Goal: Task Accomplishment & Management: Manage account settings

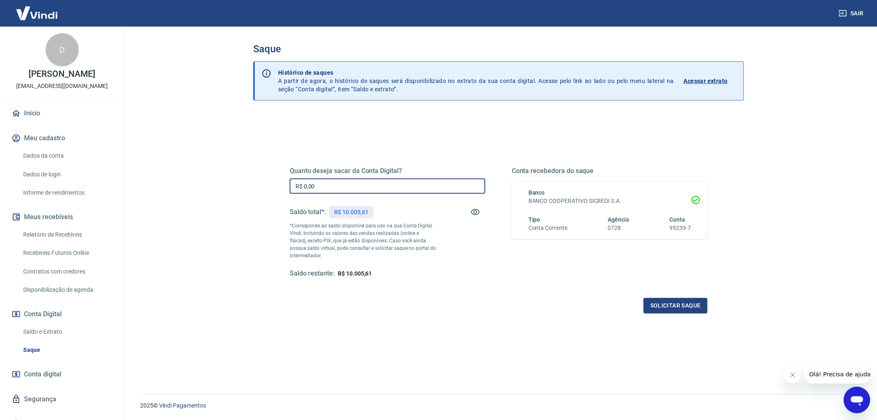
click at [364, 191] on input "R$ 0,00" at bounding box center [388, 185] width 196 height 15
type input "R$ 8.505,61"
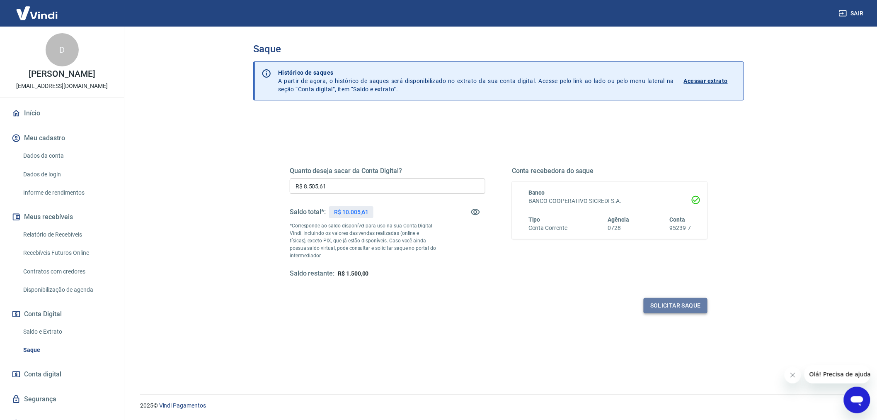
click at [670, 305] on button "Solicitar saque" at bounding box center [676, 305] width 64 height 15
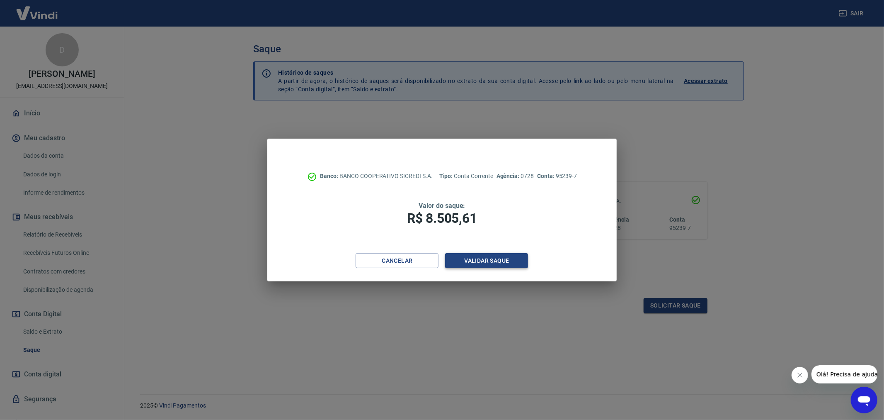
click at [502, 260] on button "Validar saque" at bounding box center [486, 260] width 83 height 15
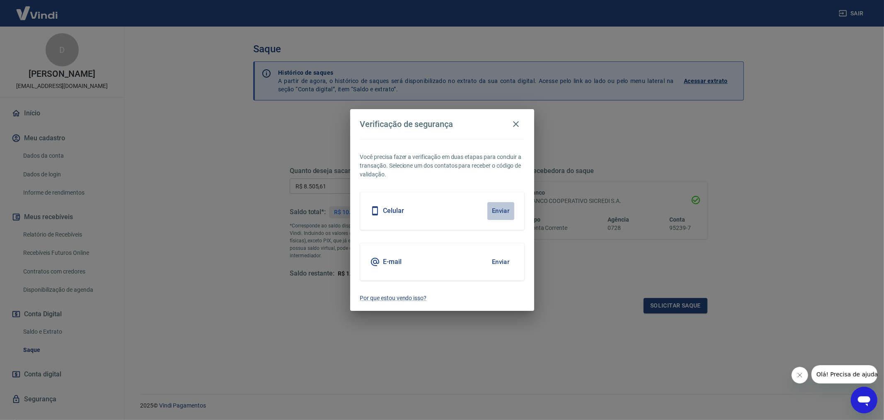
click at [494, 209] on button "Enviar" at bounding box center [501, 210] width 27 height 17
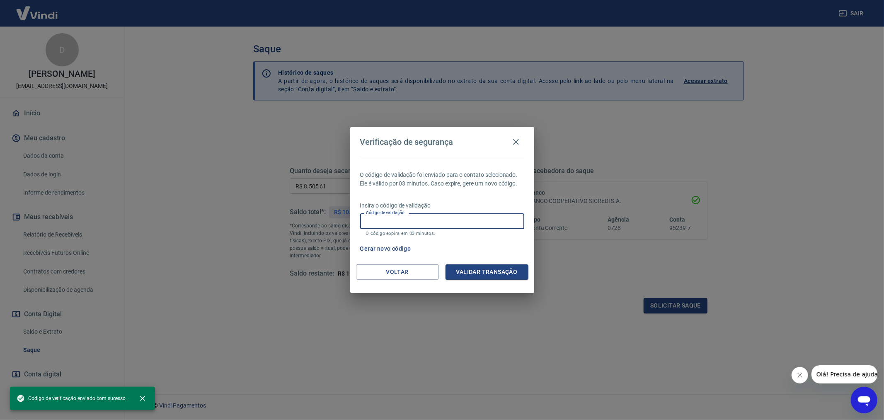
click at [471, 219] on input "Código de validação" at bounding box center [442, 220] width 164 height 15
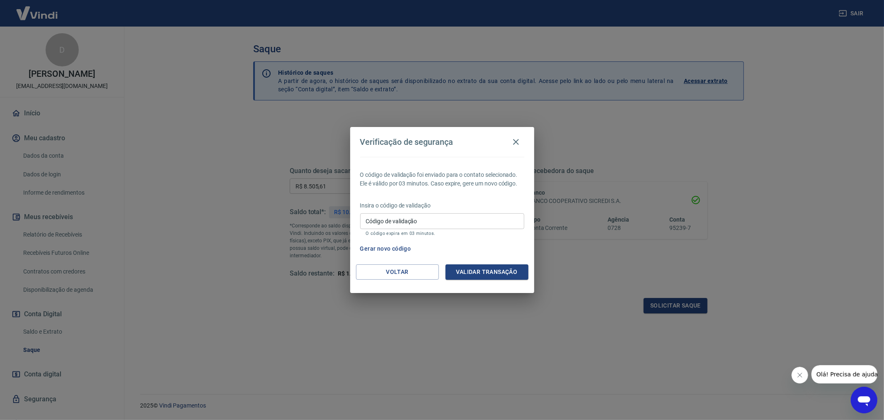
click at [469, 197] on div "O código de validação foi enviado para o contato selecionado. Ele é válido por …" at bounding box center [442, 210] width 184 height 107
click at [413, 221] on input "Código de validação" at bounding box center [442, 220] width 164 height 15
type input "866064"
click at [478, 268] on button "Validar transação" at bounding box center [487, 271] width 83 height 15
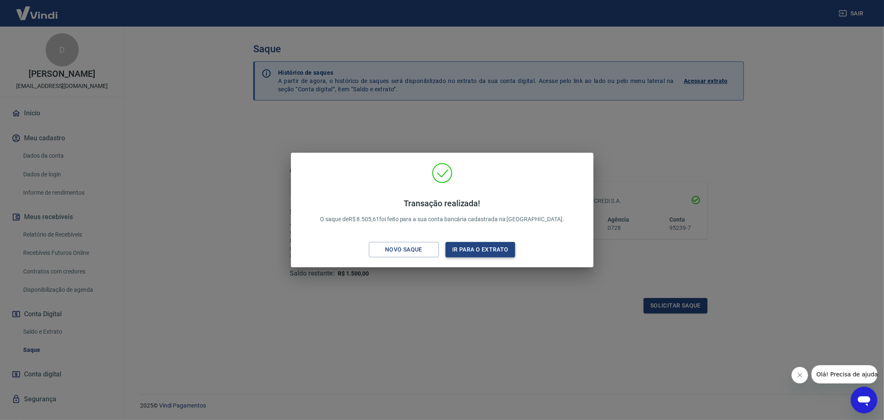
click at [480, 252] on button "Ir para o extrato" at bounding box center [481, 249] width 70 height 15
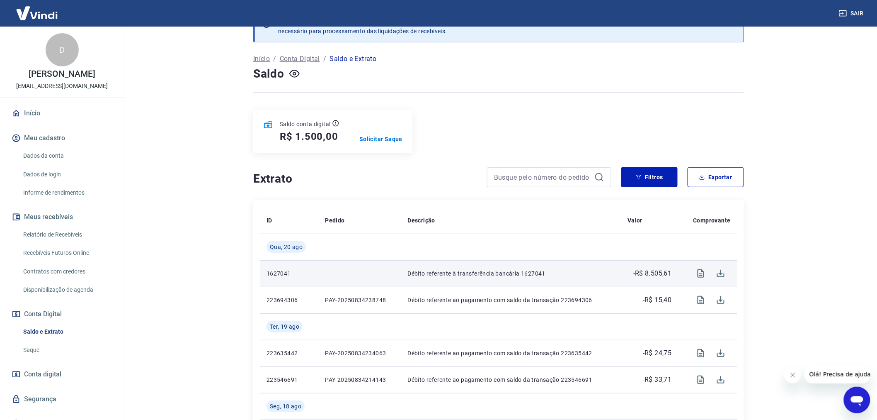
scroll to position [46, 0]
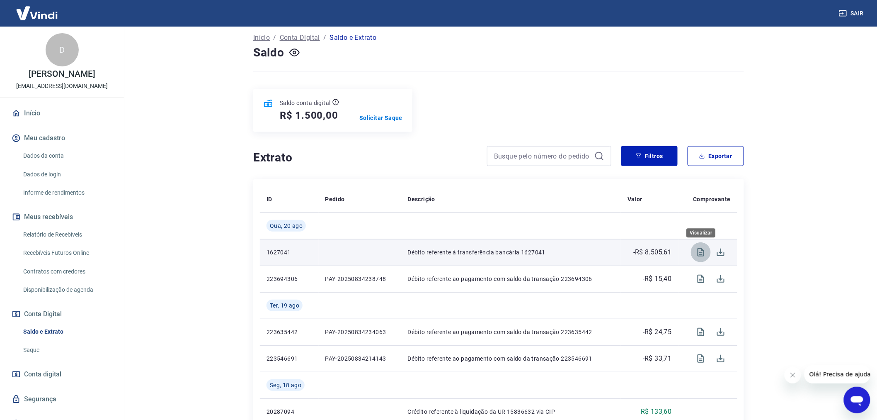
click at [701, 251] on icon "Visualizar" at bounding box center [701, 252] width 10 height 10
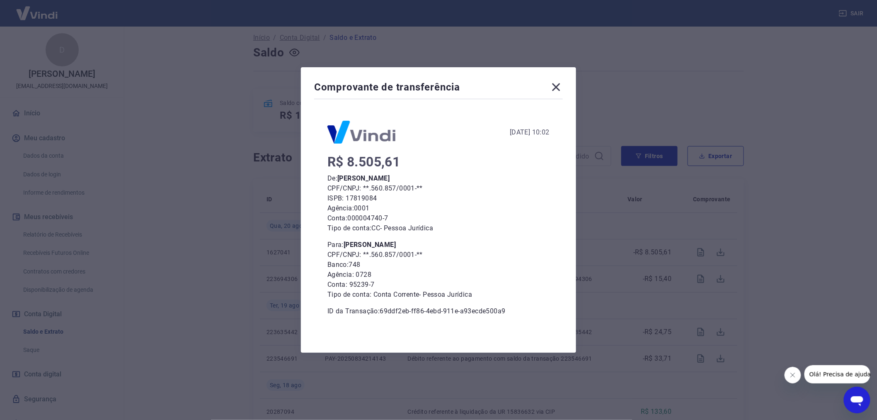
click at [561, 84] on icon at bounding box center [556, 86] width 13 height 13
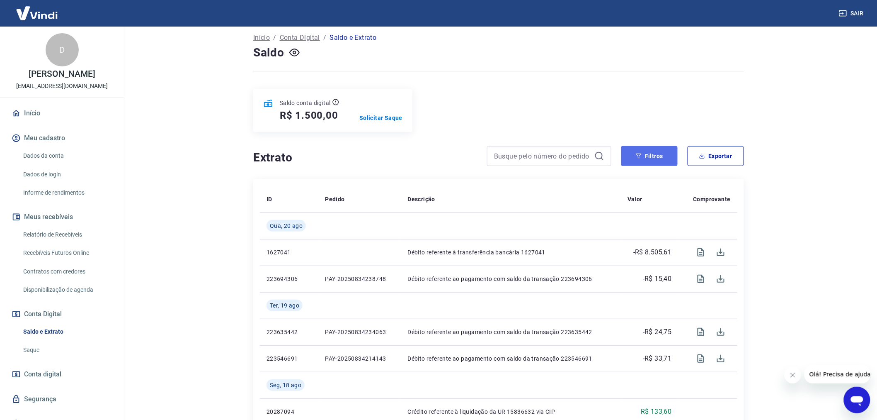
click at [644, 158] on button "Filtros" at bounding box center [650, 156] width 56 height 20
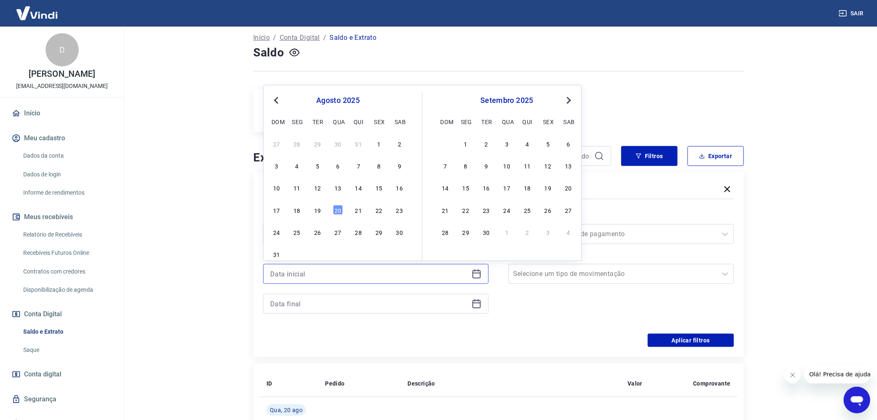
click at [362, 278] on input at bounding box center [369, 273] width 198 height 12
drag, startPoint x: 299, startPoint y: 209, endPoint x: 324, endPoint y: 210, distance: 24.5
click at [299, 209] on div "18" at bounding box center [297, 210] width 10 height 10
type input "[DATE]"
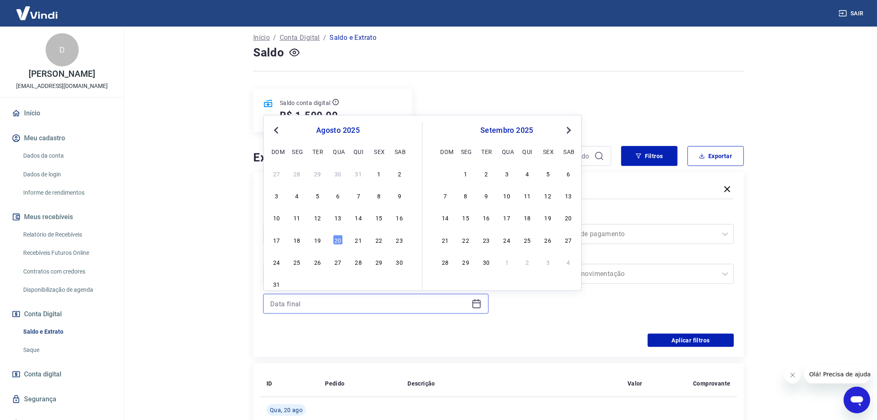
click at [330, 306] on input at bounding box center [369, 303] width 198 height 12
click at [338, 240] on div "20" at bounding box center [338, 240] width 10 height 10
type input "[DATE]"
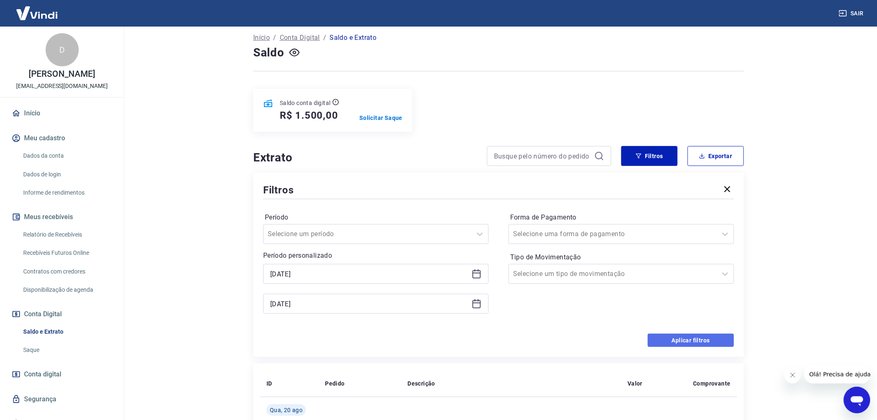
click at [707, 342] on button "Aplicar filtros" at bounding box center [691, 339] width 86 height 13
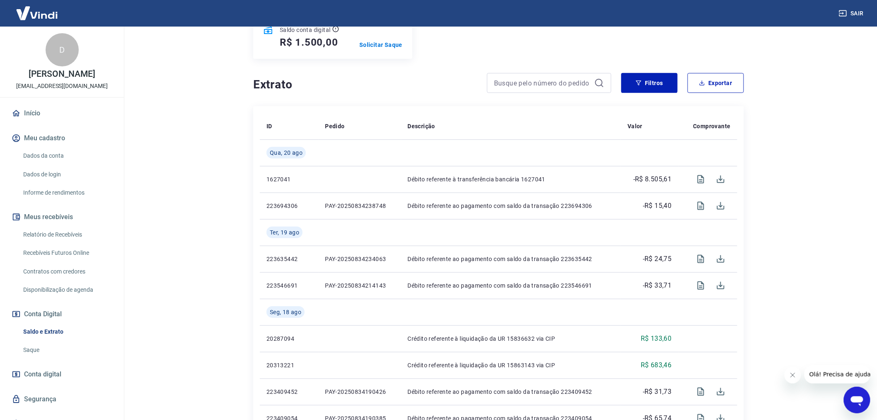
scroll to position [118, 0]
click at [56, 241] on link "Relatório de Recebíveis" at bounding box center [67, 234] width 94 height 17
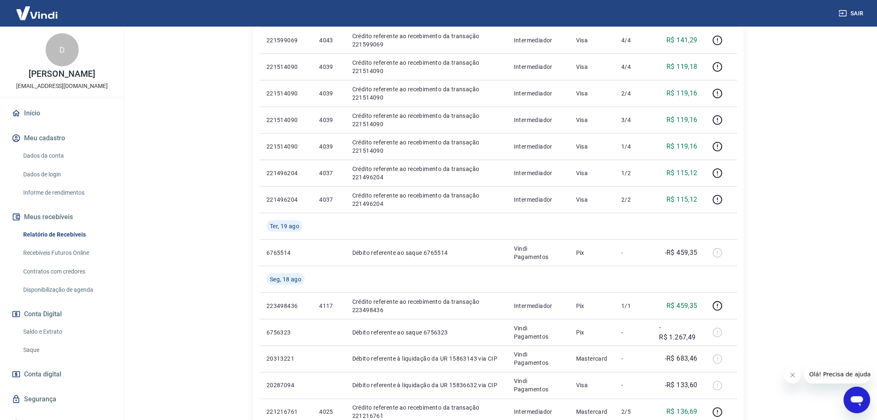
scroll to position [322, 0]
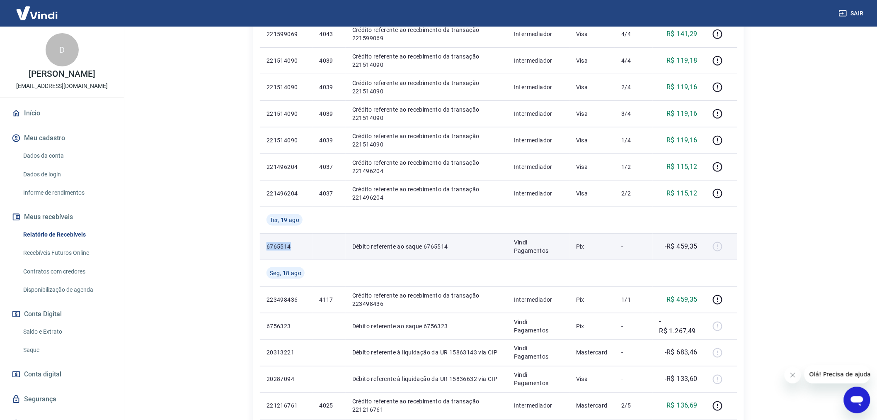
drag, startPoint x: 266, startPoint y: 246, endPoint x: 293, endPoint y: 246, distance: 27.0
click at [293, 246] on p "6765514" at bounding box center [286, 246] width 39 height 8
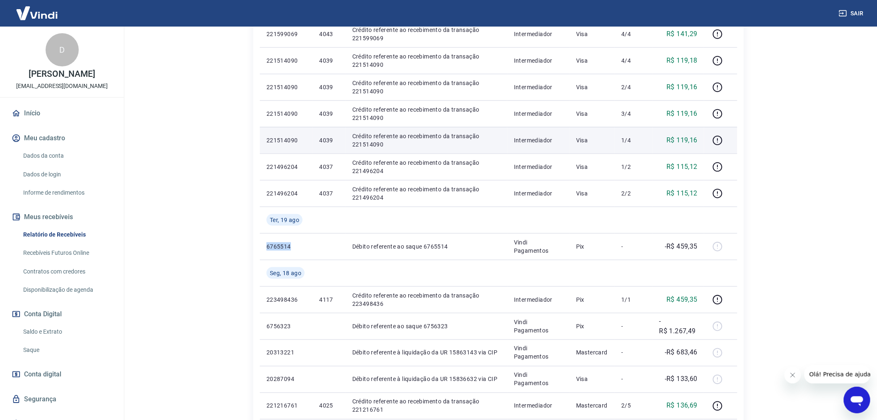
copy p "6765514"
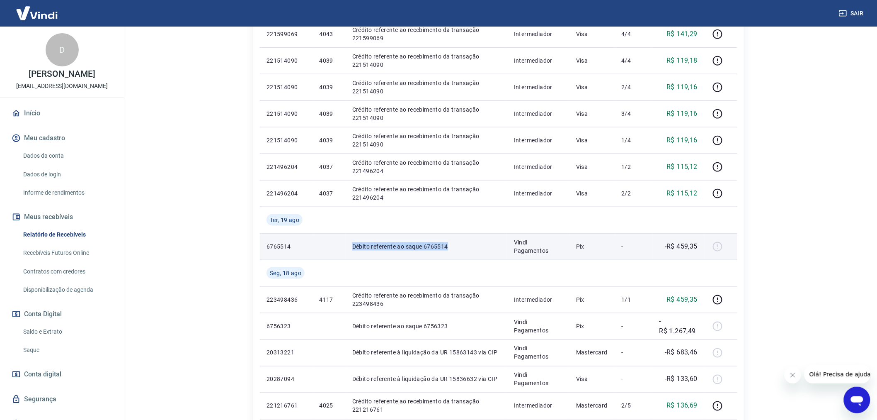
drag, startPoint x: 352, startPoint y: 246, endPoint x: 453, endPoint y: 243, distance: 100.8
click at [453, 243] on td "Débito referente ao saque 6765514" at bounding box center [427, 246] width 162 height 27
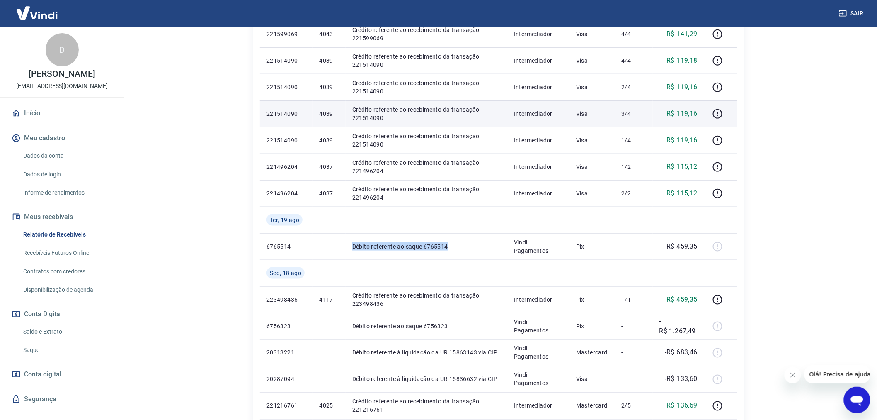
copy p "Débito referente ao saque 6765514"
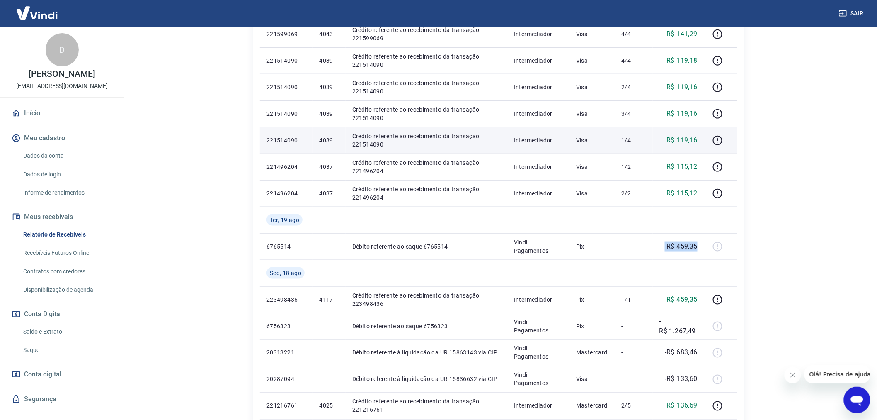
drag, startPoint x: 665, startPoint y: 245, endPoint x: 573, endPoint y: 150, distance: 132.2
click at [699, 246] on td "-R$ 459,35" at bounding box center [678, 246] width 51 height 27
copy p "-R$ 459,35"
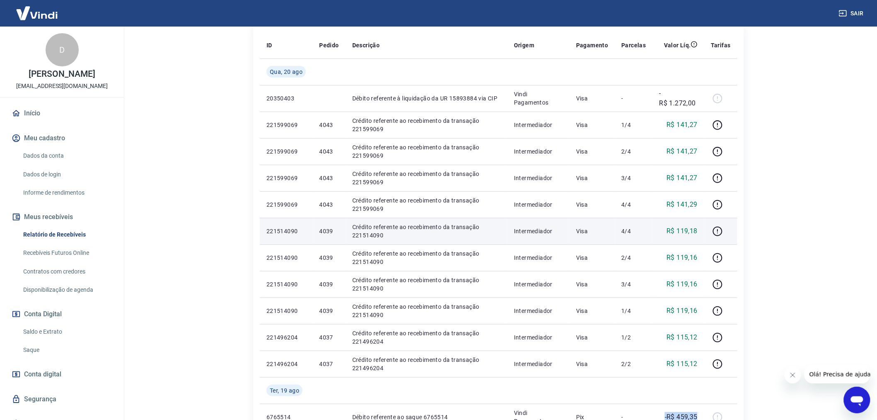
scroll to position [138, 0]
